Goal: Find specific page/section: Find specific page/section

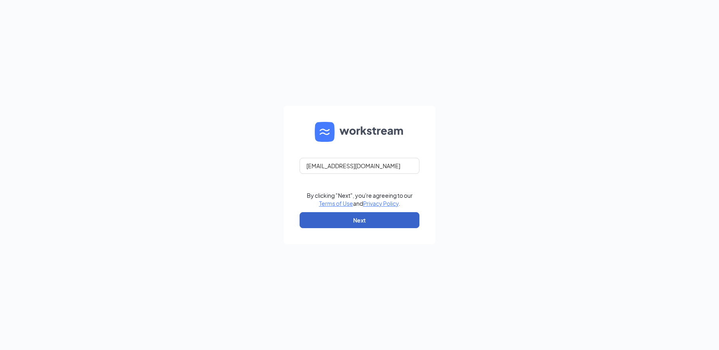
click at [352, 225] on button "Next" at bounding box center [360, 220] width 120 height 16
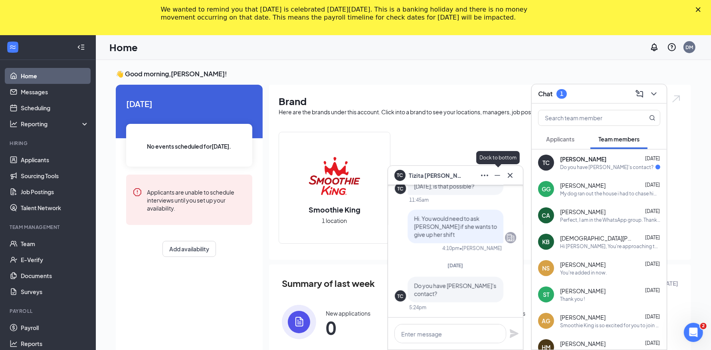
click at [496, 175] on icon "Minimize" at bounding box center [498, 175] width 6 height 1
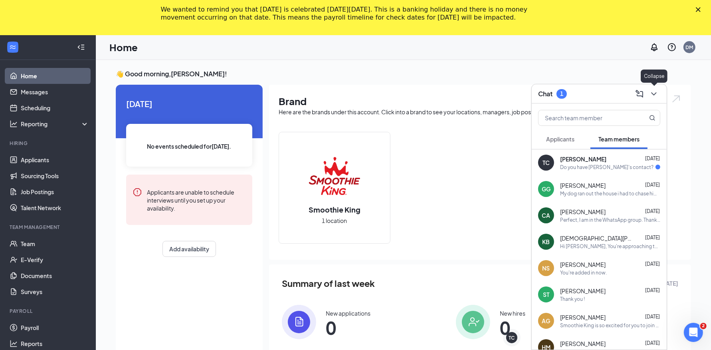
click at [655, 95] on icon "ChevronDown" at bounding box center [654, 94] width 10 height 10
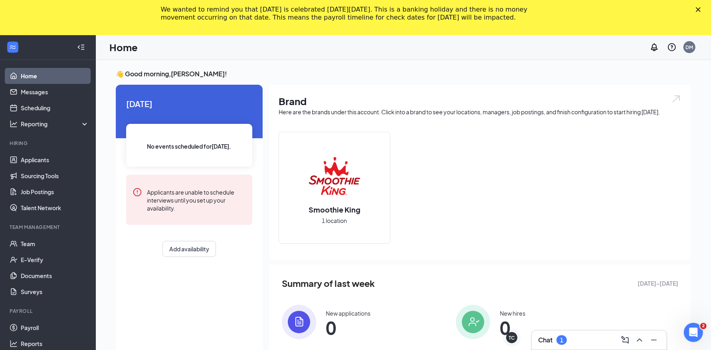
click at [701, 8] on polygon "Close" at bounding box center [698, 9] width 5 height 5
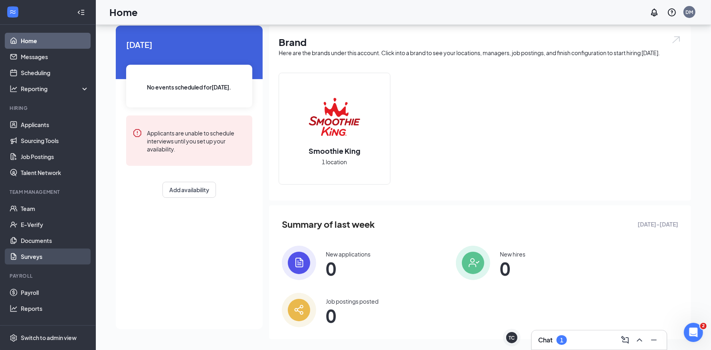
scroll to position [28, 0]
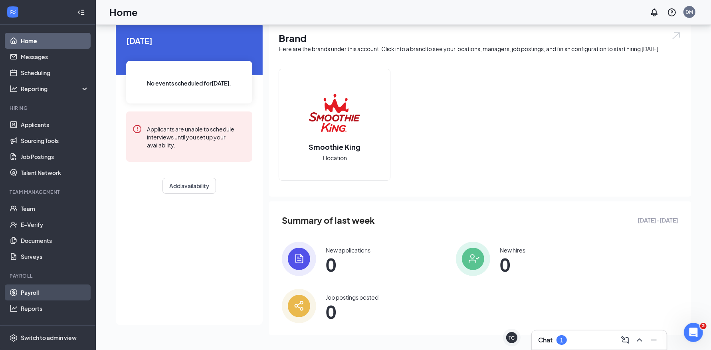
click at [25, 294] on link "Payroll" at bounding box center [55, 292] width 68 height 16
